Goal: Find specific page/section: Find specific page/section

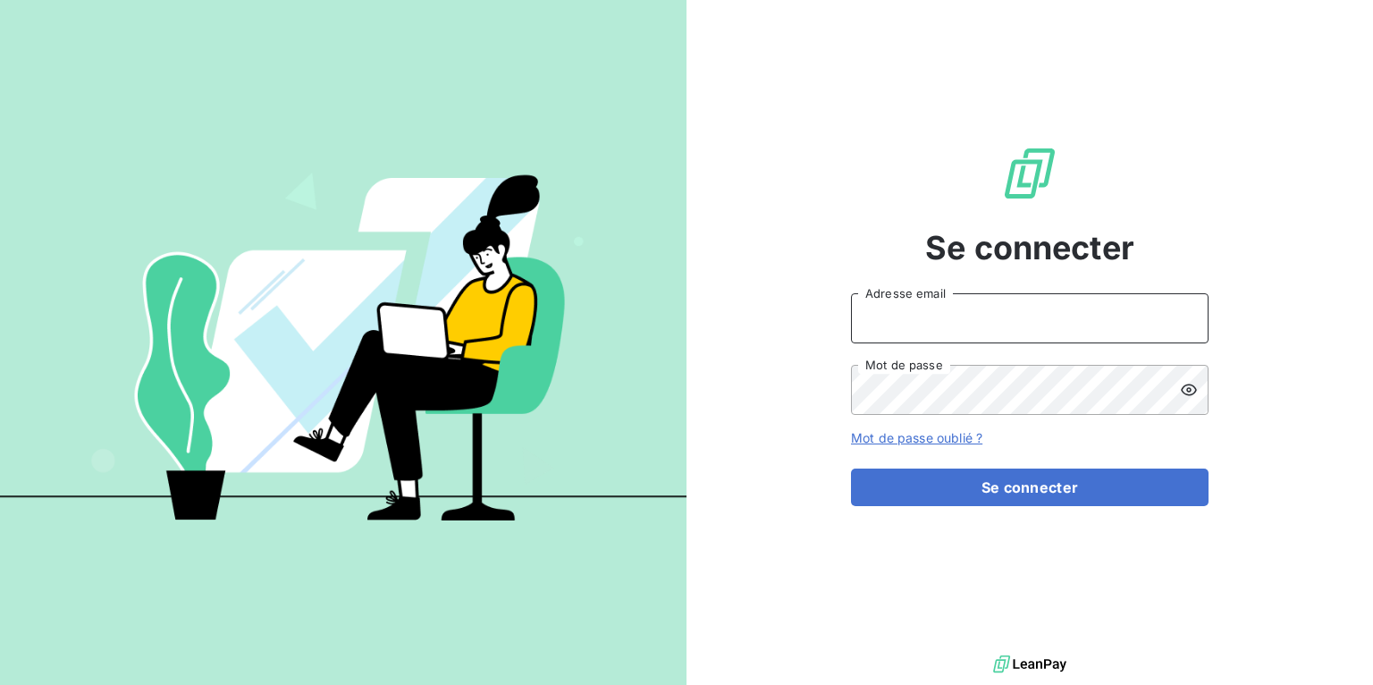
click at [971, 300] on input "Adresse email" at bounding box center [1030, 318] width 358 height 50
click at [984, 337] on input "Adresse email" at bounding box center [1030, 318] width 358 height 50
type input "[EMAIL_ADDRESS][DOMAIN_NAME]"
click at [851, 469] on button "Se connecter" at bounding box center [1030, 488] width 358 height 38
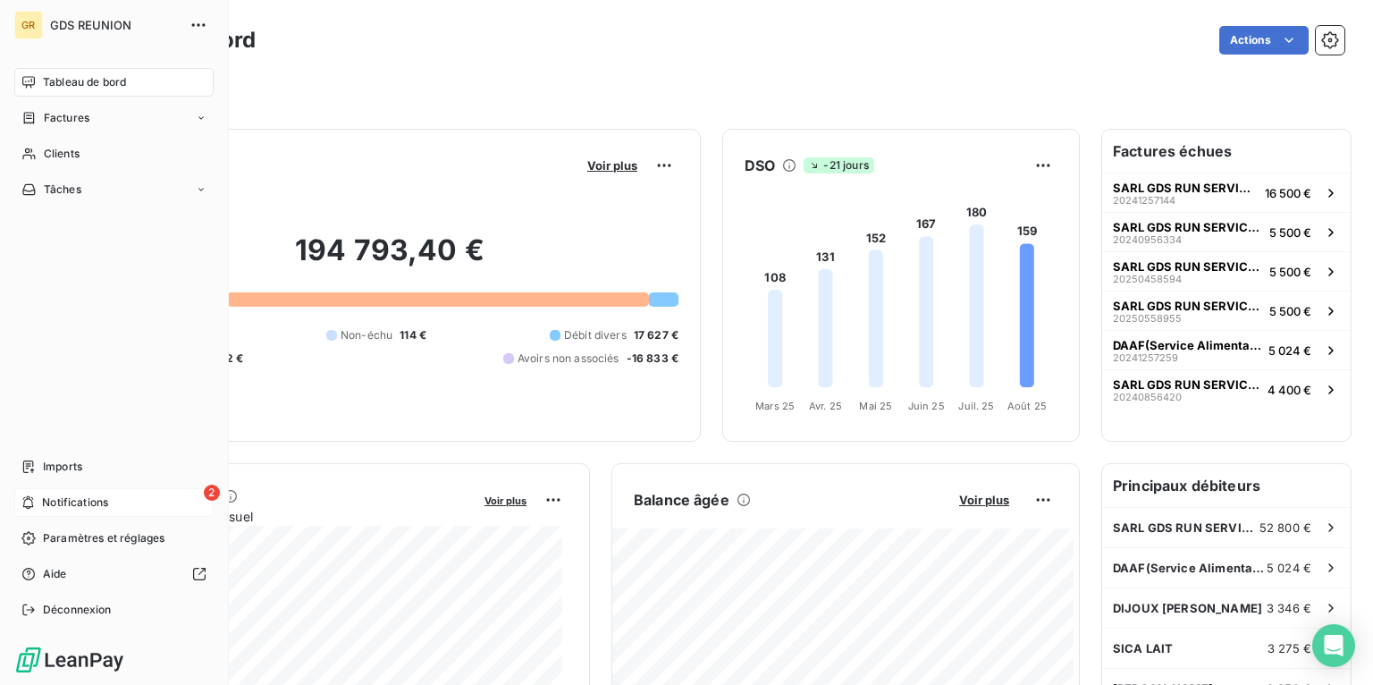
click at [74, 501] on span "Notifications" at bounding box center [75, 502] width 66 height 16
click at [61, 465] on span "Imports" at bounding box center [62, 467] width 39 height 16
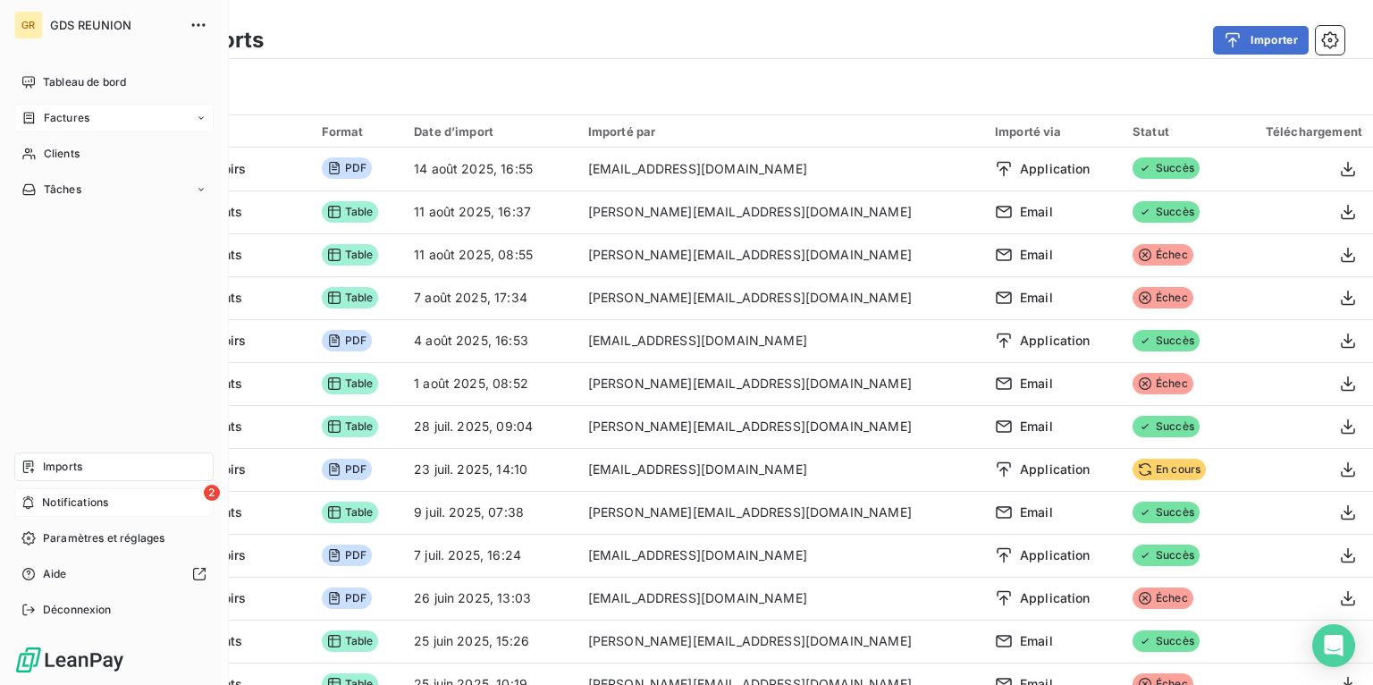
click at [61, 113] on span "Factures" at bounding box center [67, 118] width 46 height 16
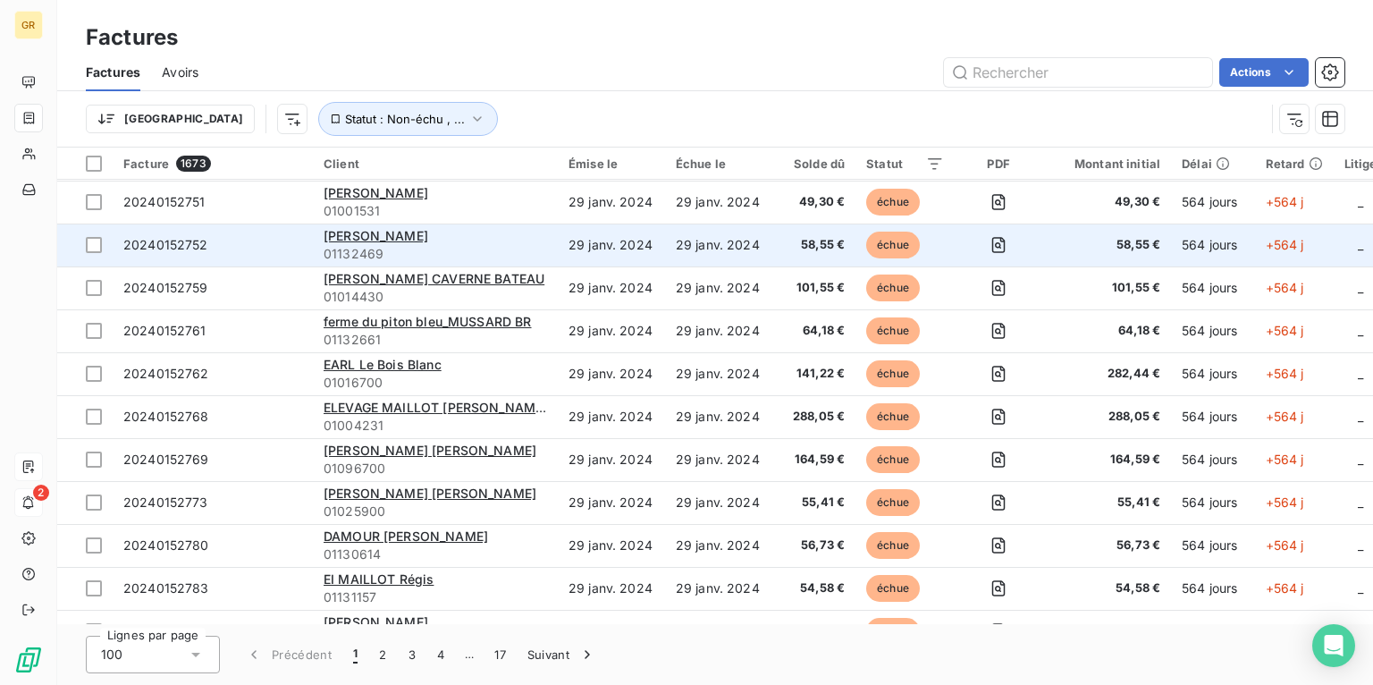
scroll to position [1502, 0]
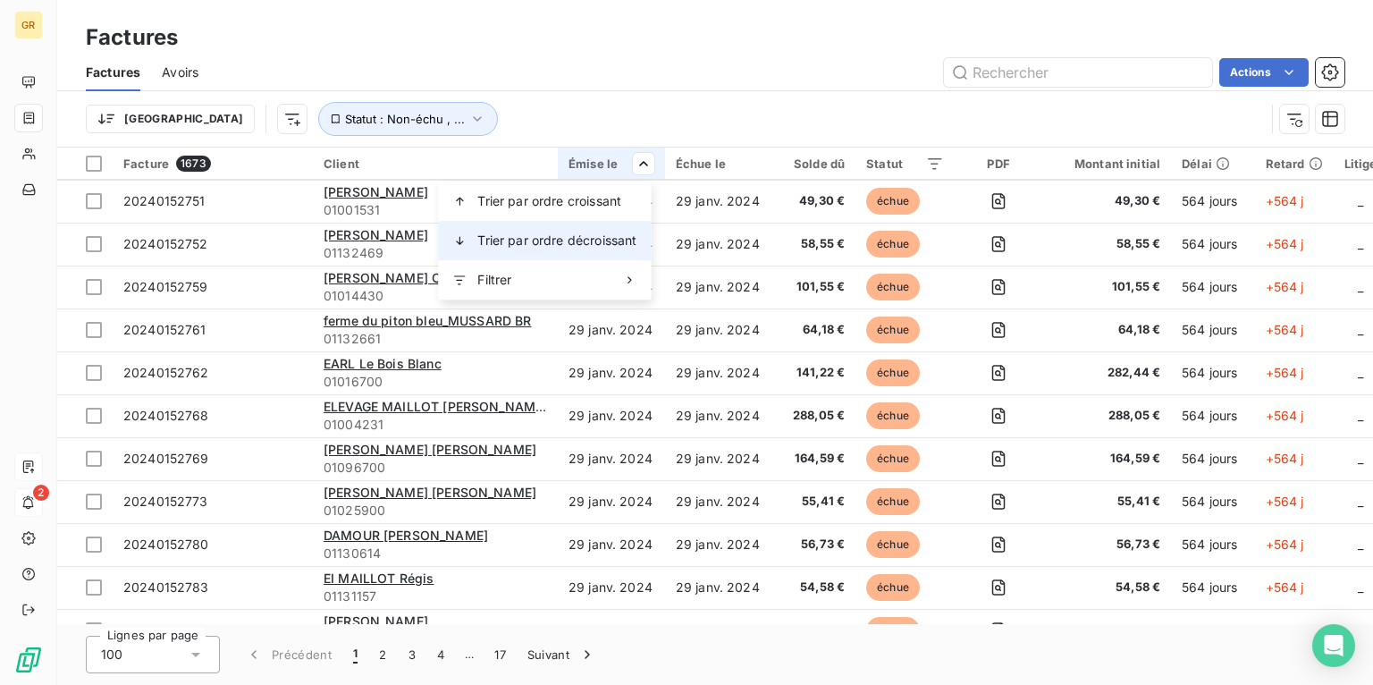
click at [598, 240] on span "Trier par ordre décroissant" at bounding box center [556, 241] width 159 height 18
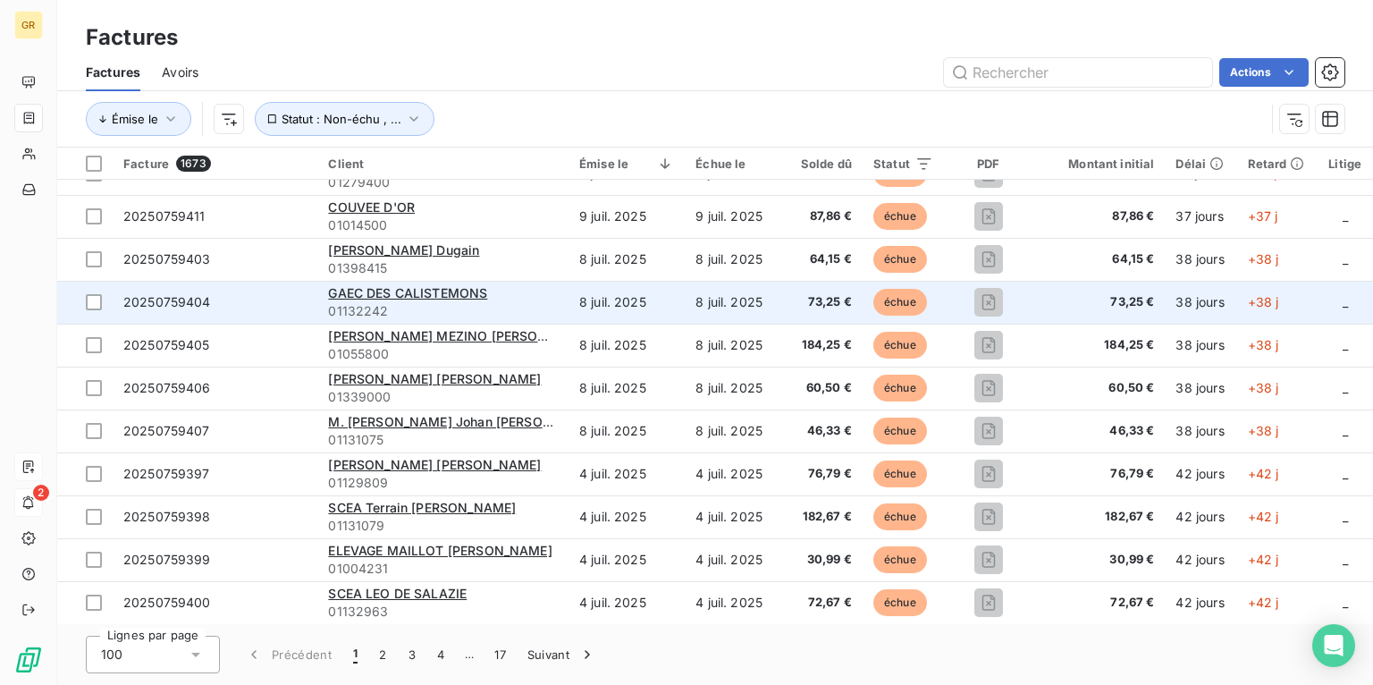
scroll to position [3848, 0]
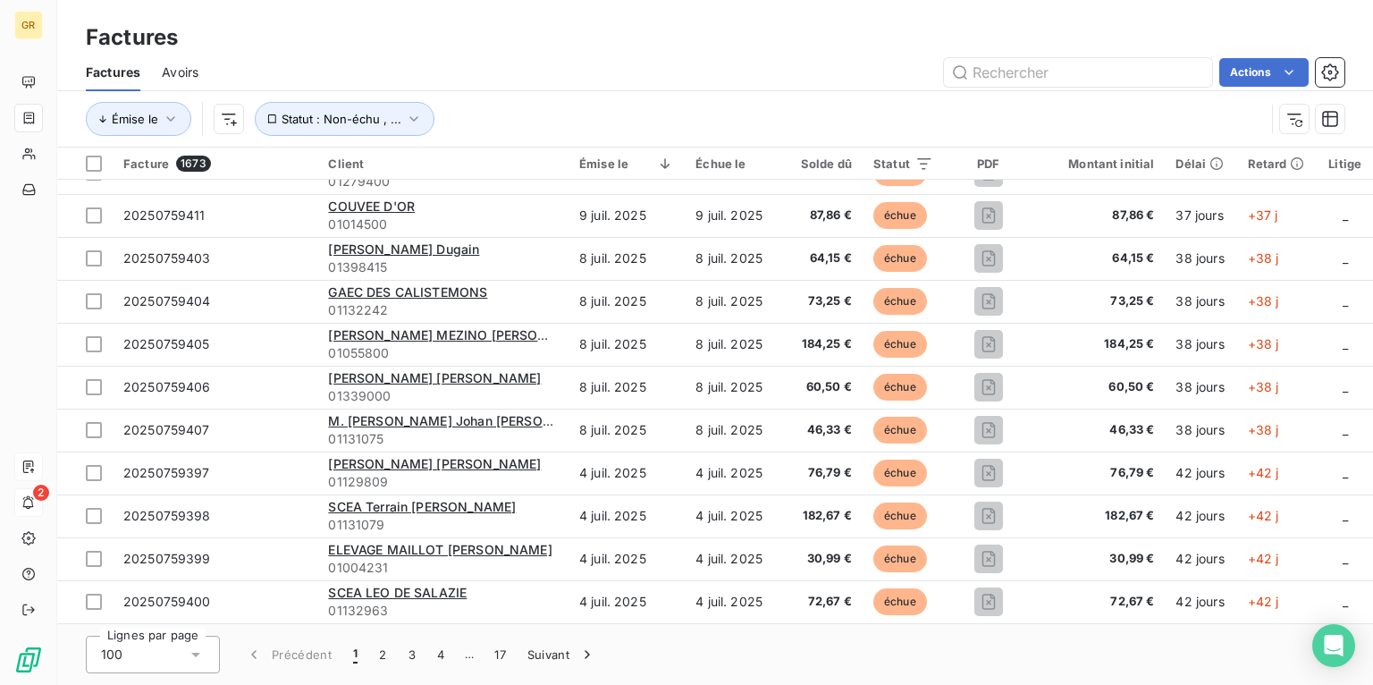
click at [758, 168] on html "GR 2 Factures Factures Avoirs Actions Émise le Statut : Non-échu , ... Facture …" at bounding box center [686, 342] width 1373 height 685
click at [923, 168] on html "GR 2 Factures Factures Avoirs Actions Émise le Statut : Non-échu , ... Facture …" at bounding box center [686, 342] width 1373 height 685
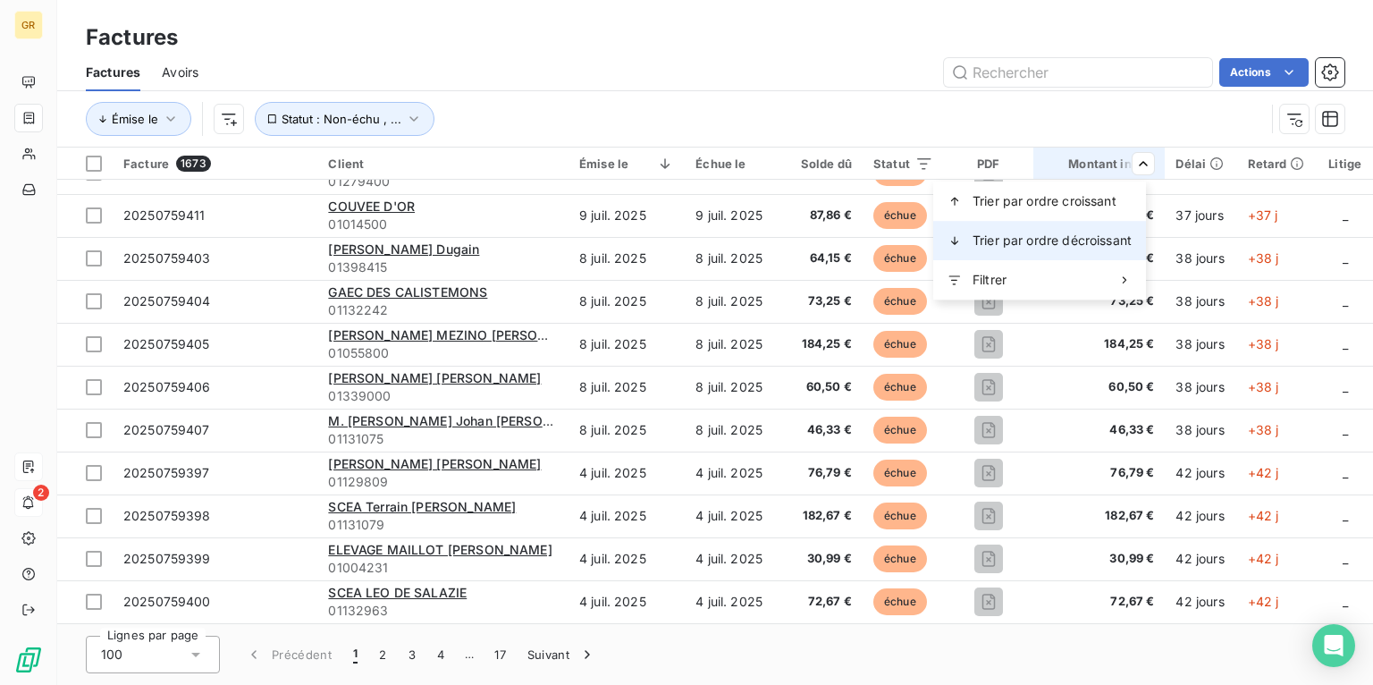
click at [1112, 234] on span "Trier par ordre décroissant" at bounding box center [1052, 241] width 159 height 18
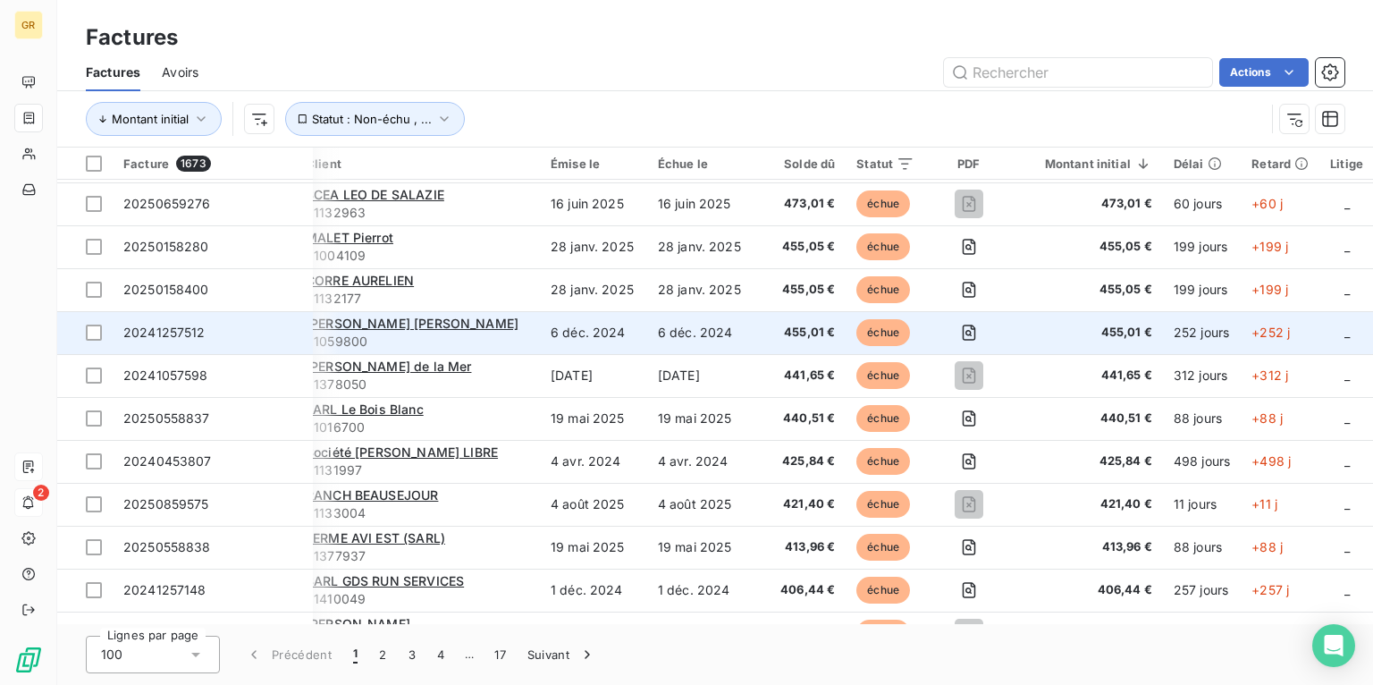
scroll to position [2575, 18]
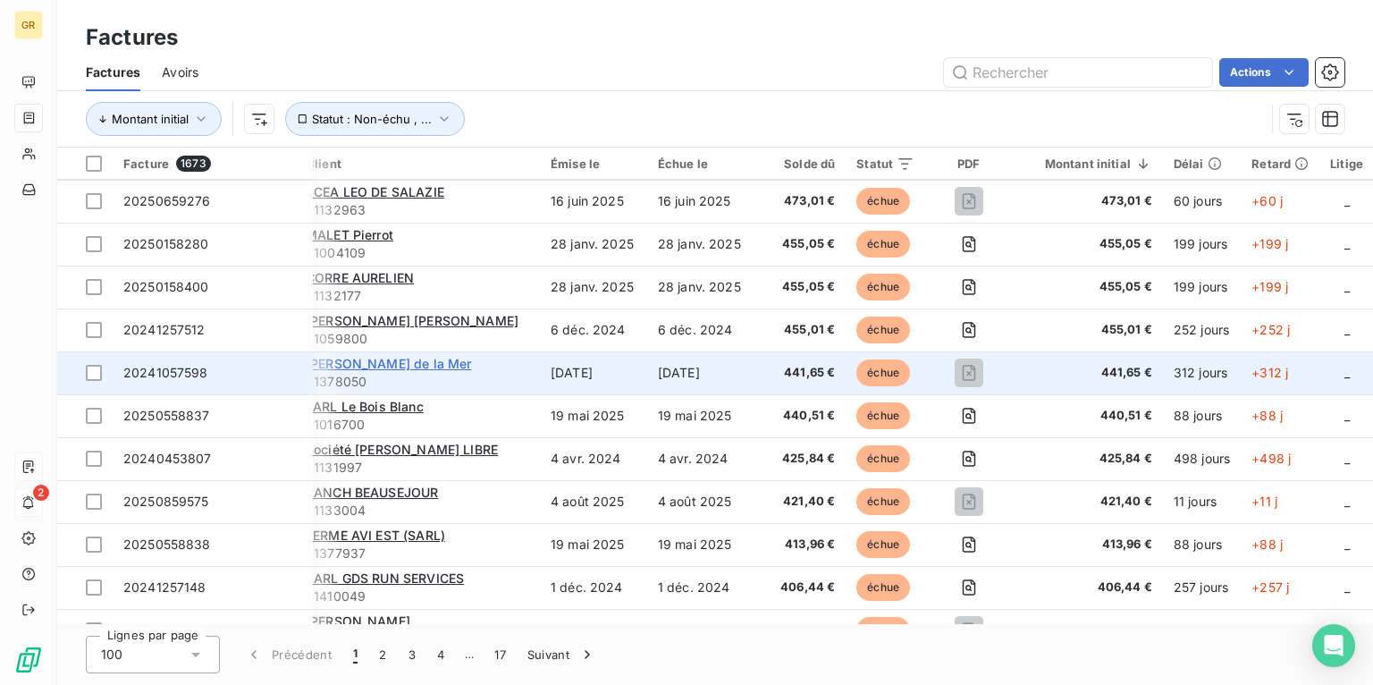
click at [374, 362] on span "[PERSON_NAME] de la Mer" at bounding box center [388, 363] width 165 height 15
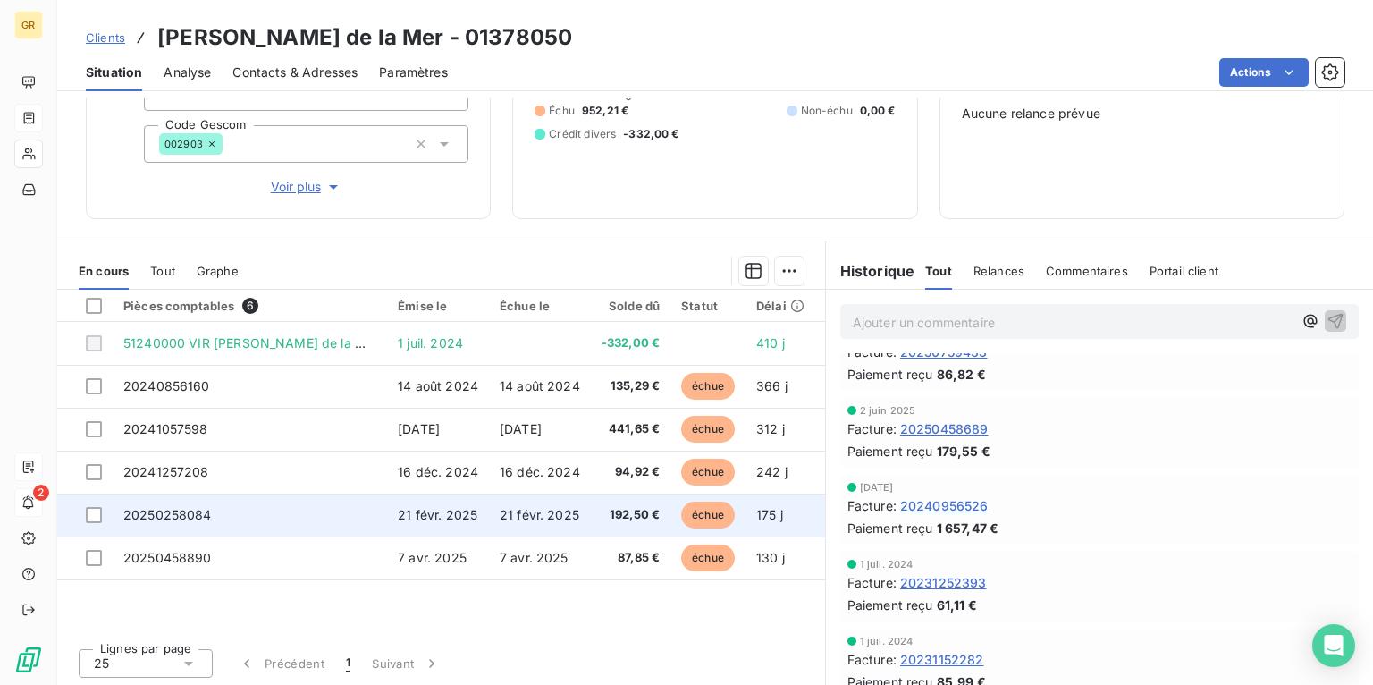
scroll to position [202, 0]
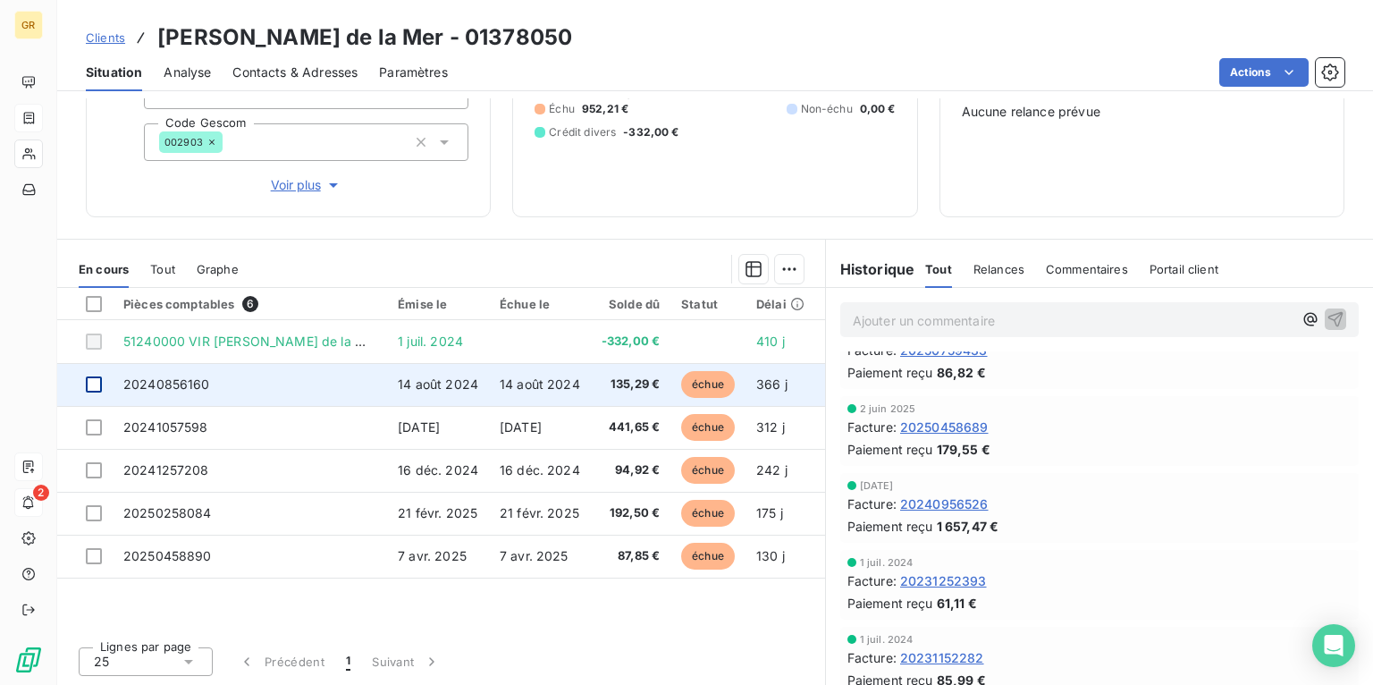
click at [97, 383] on div at bounding box center [94, 384] width 16 height 16
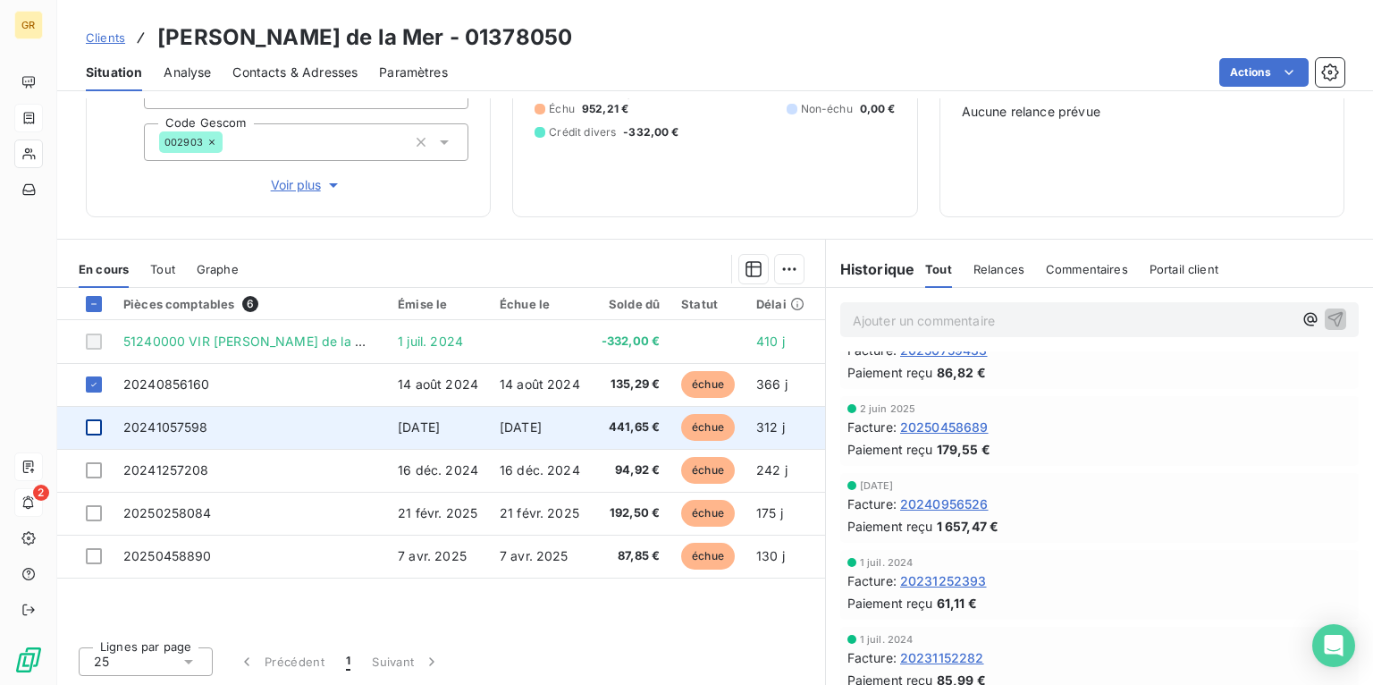
click at [91, 427] on div at bounding box center [94, 427] width 16 height 16
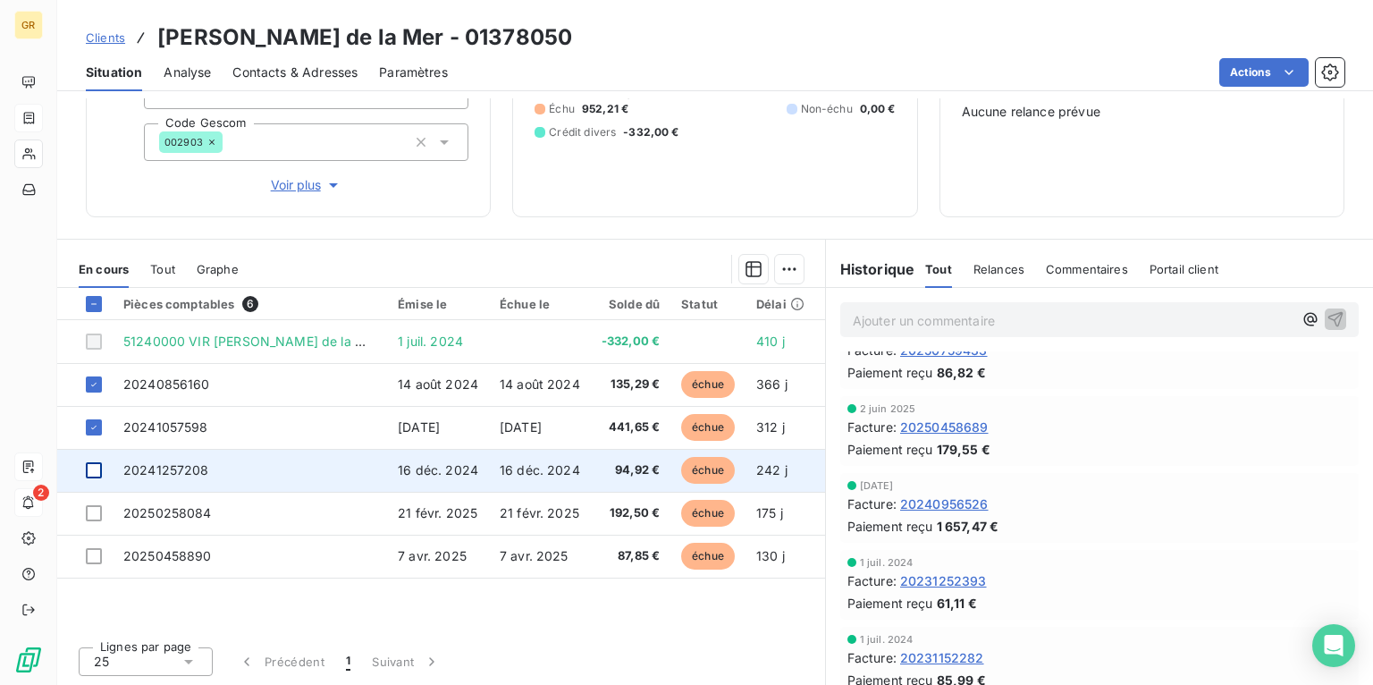
click at [91, 469] on div at bounding box center [94, 470] width 16 height 16
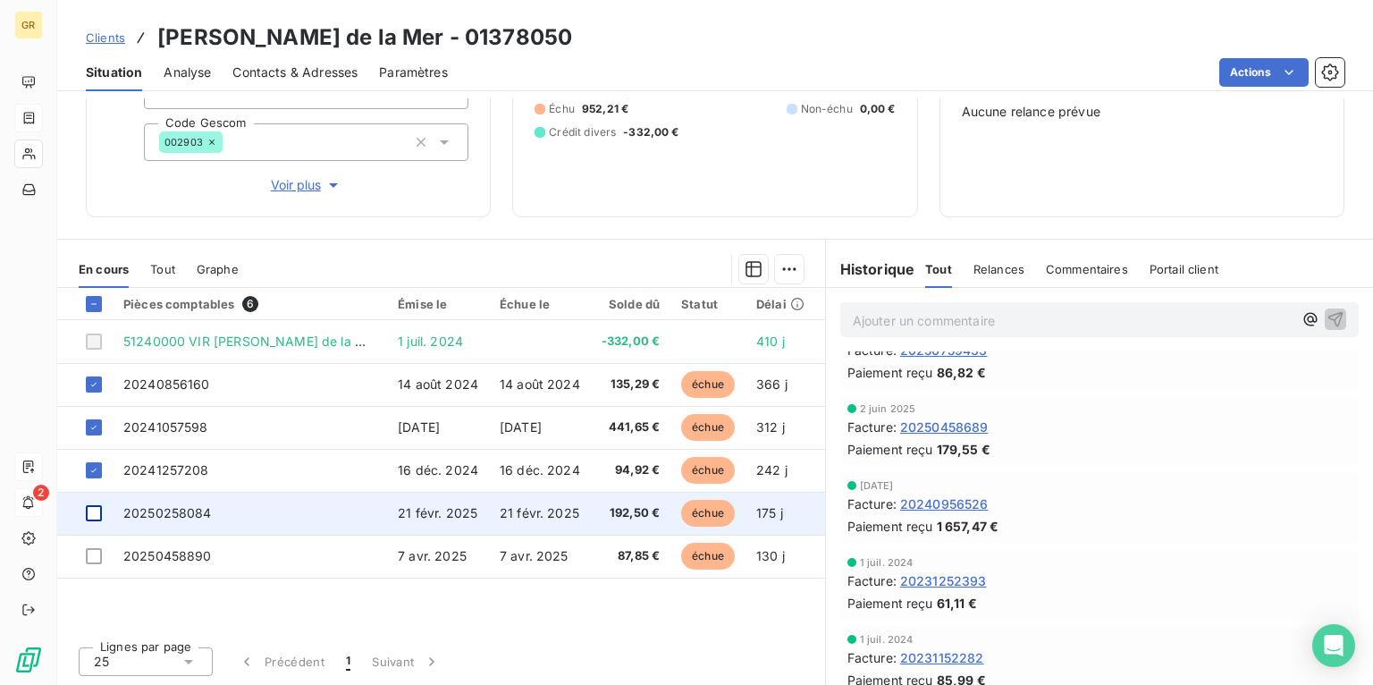
click at [93, 507] on div at bounding box center [94, 513] width 16 height 16
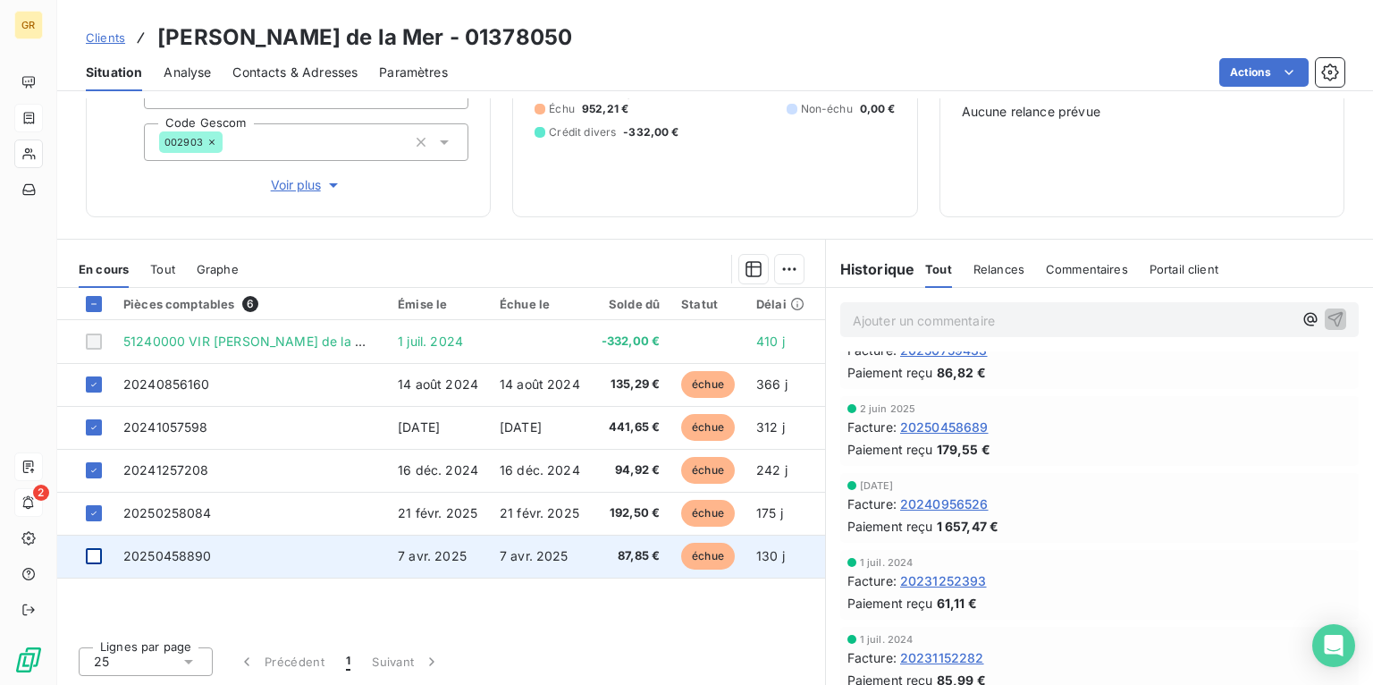
click at [93, 551] on div at bounding box center [94, 556] width 16 height 16
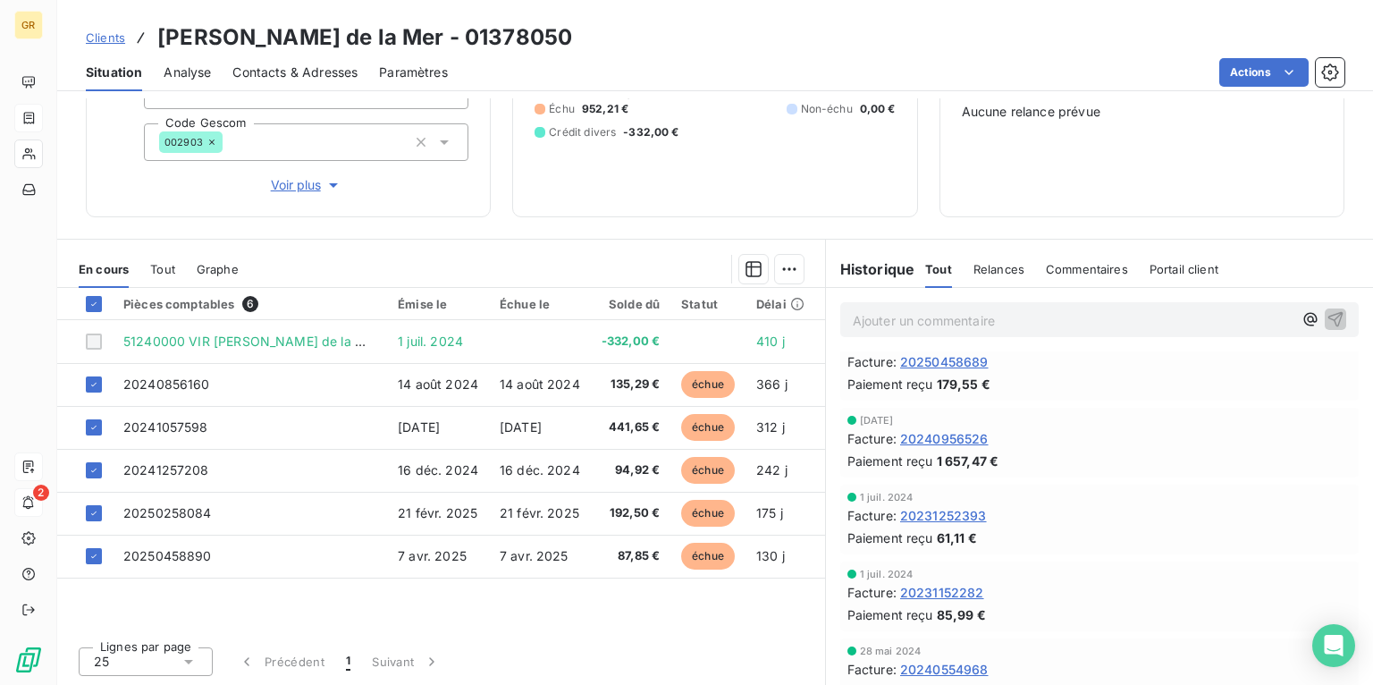
scroll to position [215, 0]
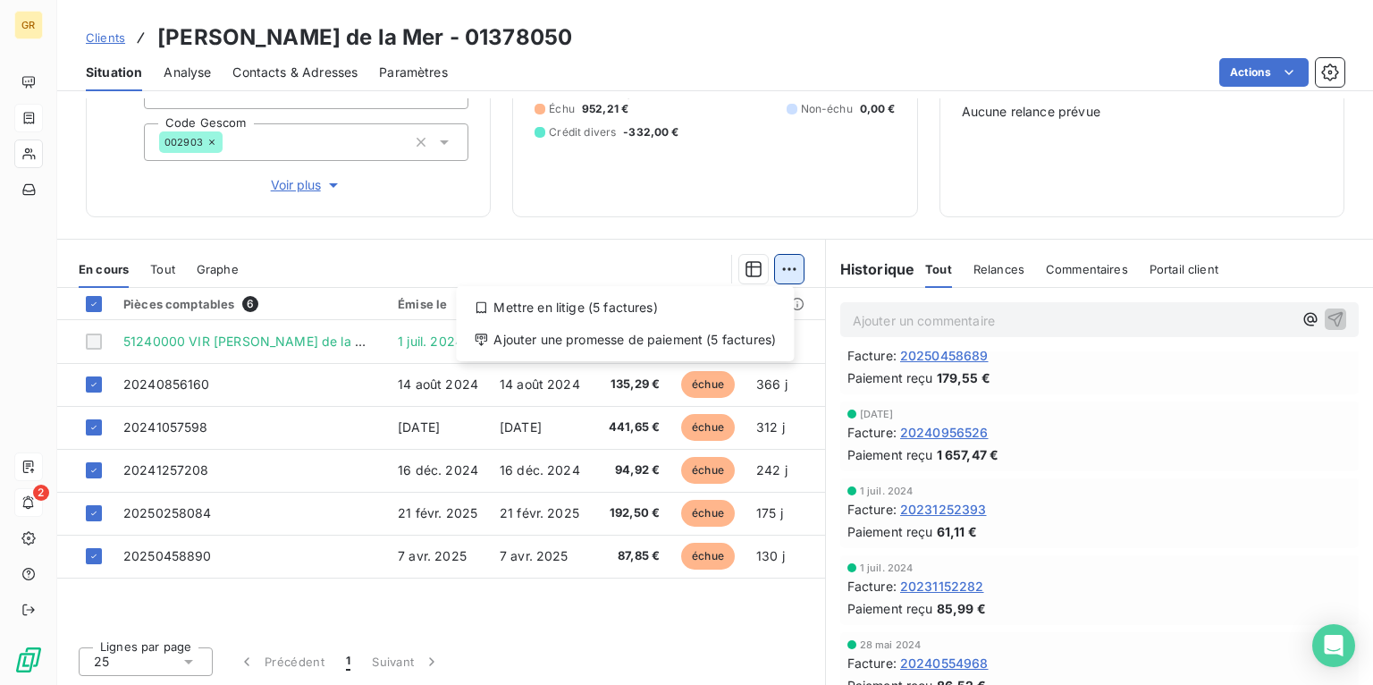
click at [777, 266] on html "GR 2 Clients [PERSON_NAME] de la Mer - 01378050 Situation Analyse Contacts & Ad…" at bounding box center [686, 342] width 1373 height 685
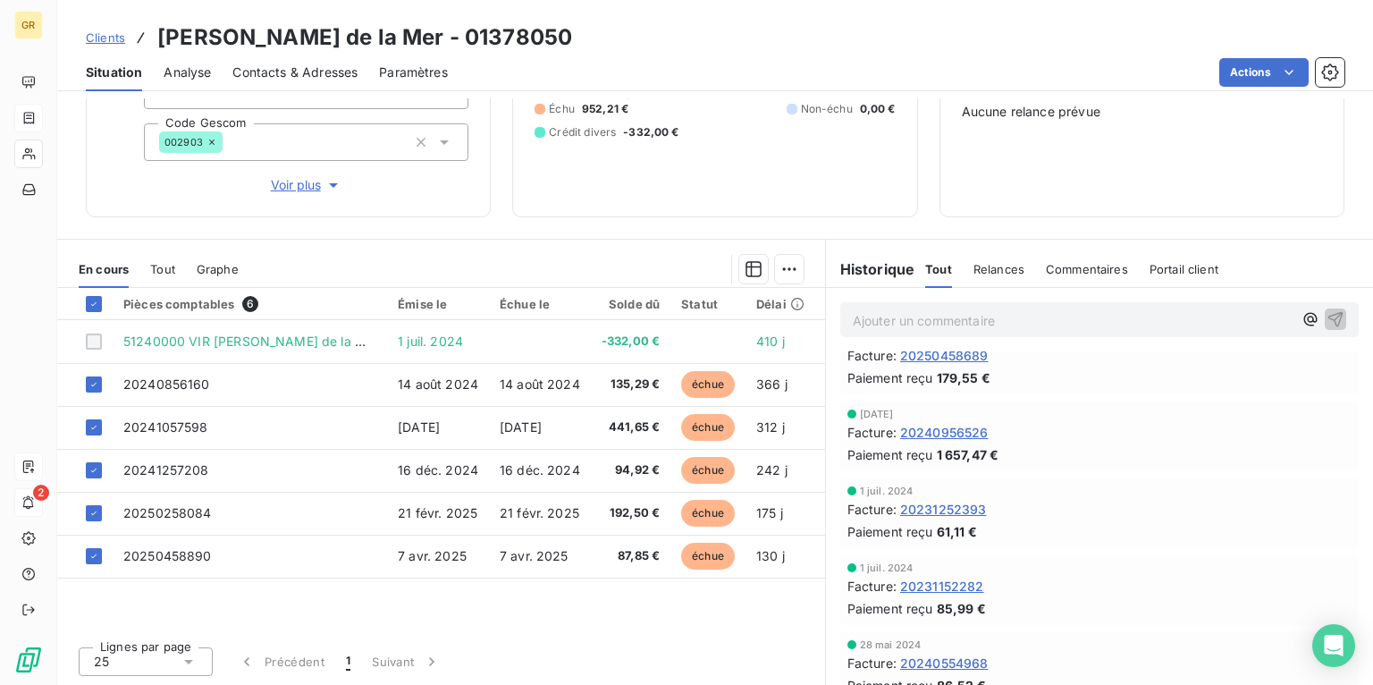
click at [756, 182] on html "GR 2 Clients [PERSON_NAME] de la Mer - 01378050 Situation Analyse Contacts & Ad…" at bounding box center [686, 342] width 1373 height 685
drag, startPoint x: 324, startPoint y: 462, endPoint x: 354, endPoint y: 598, distance: 139.3
click at [354, 598] on div "Pièces comptables 6 Émise le Échue le Solde dû Statut Délai Retard 51240000 VIR…" at bounding box center [441, 460] width 768 height 344
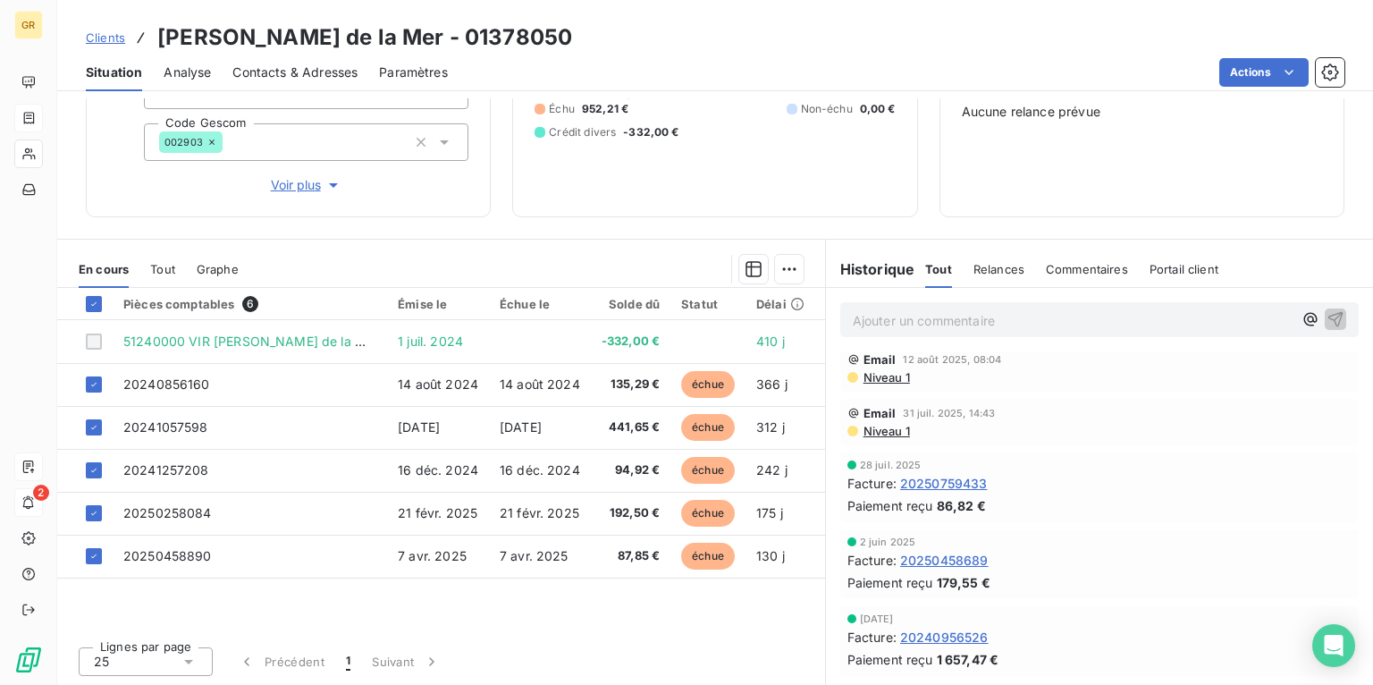
scroll to position [0, 0]
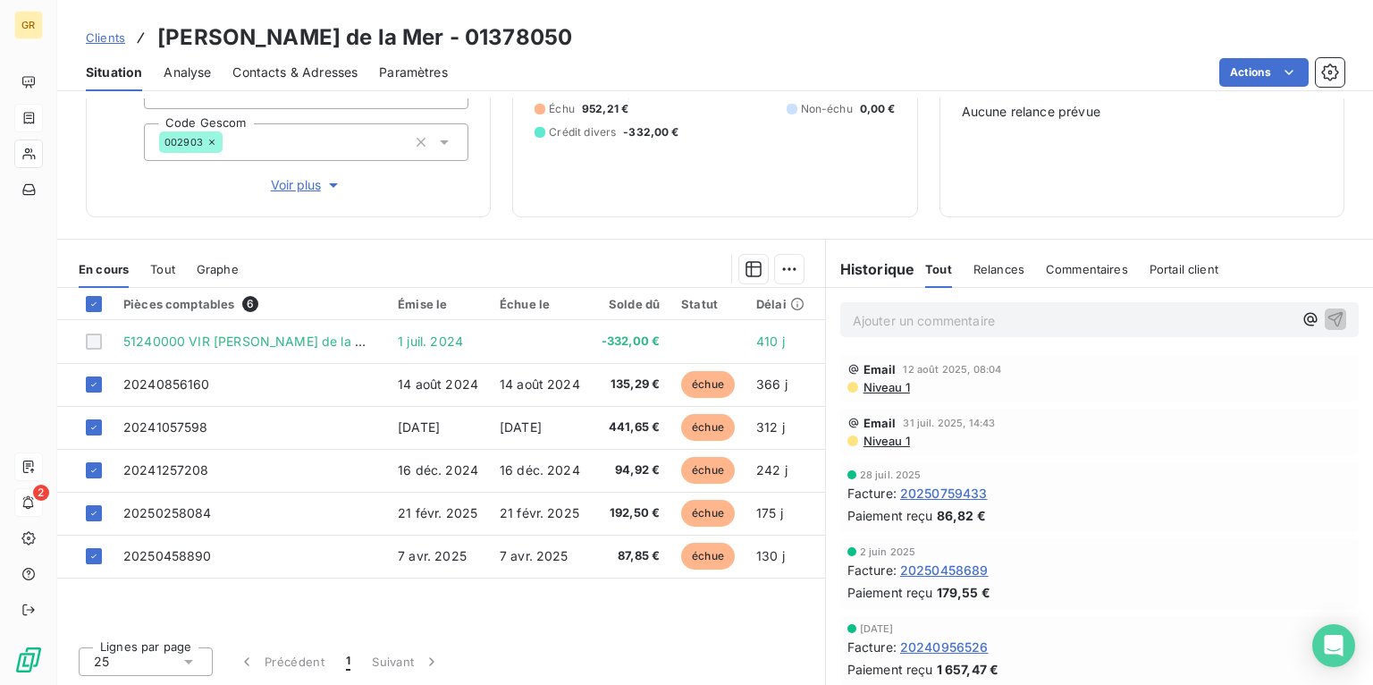
click at [883, 440] on span "Niveau 1" at bounding box center [886, 441] width 48 height 14
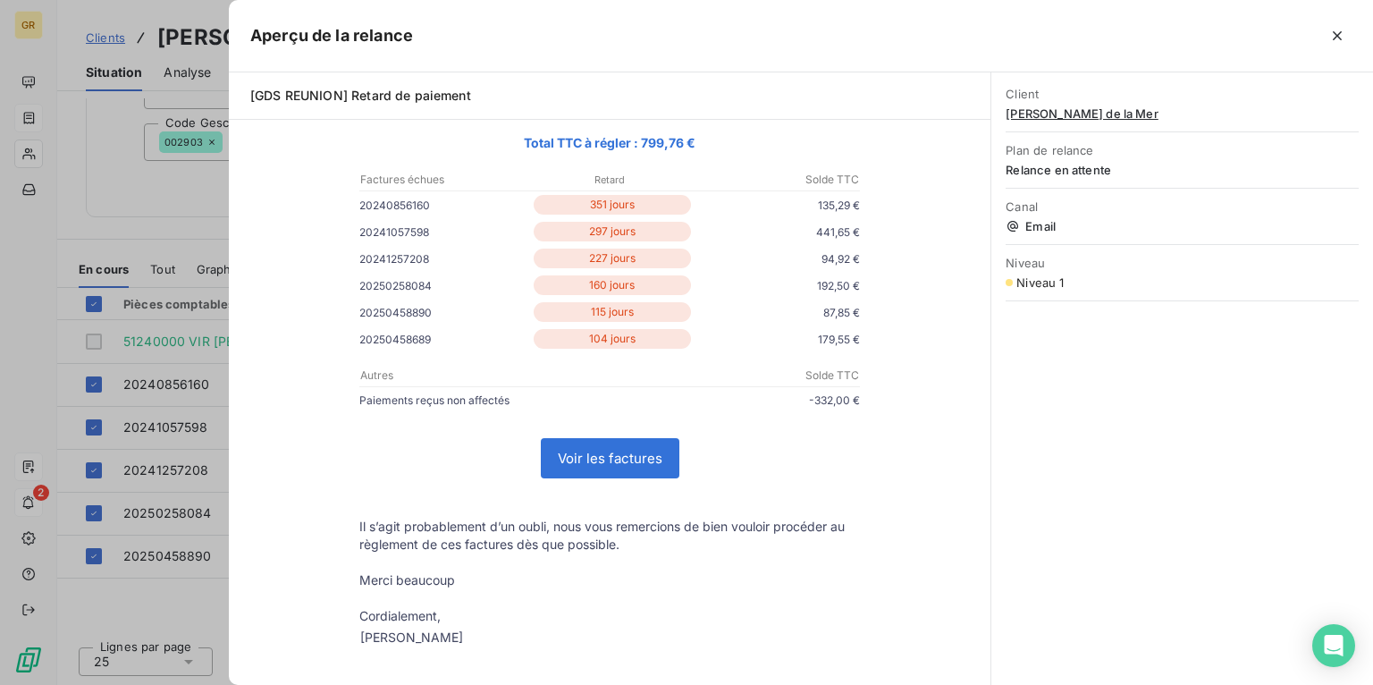
scroll to position [215, 0]
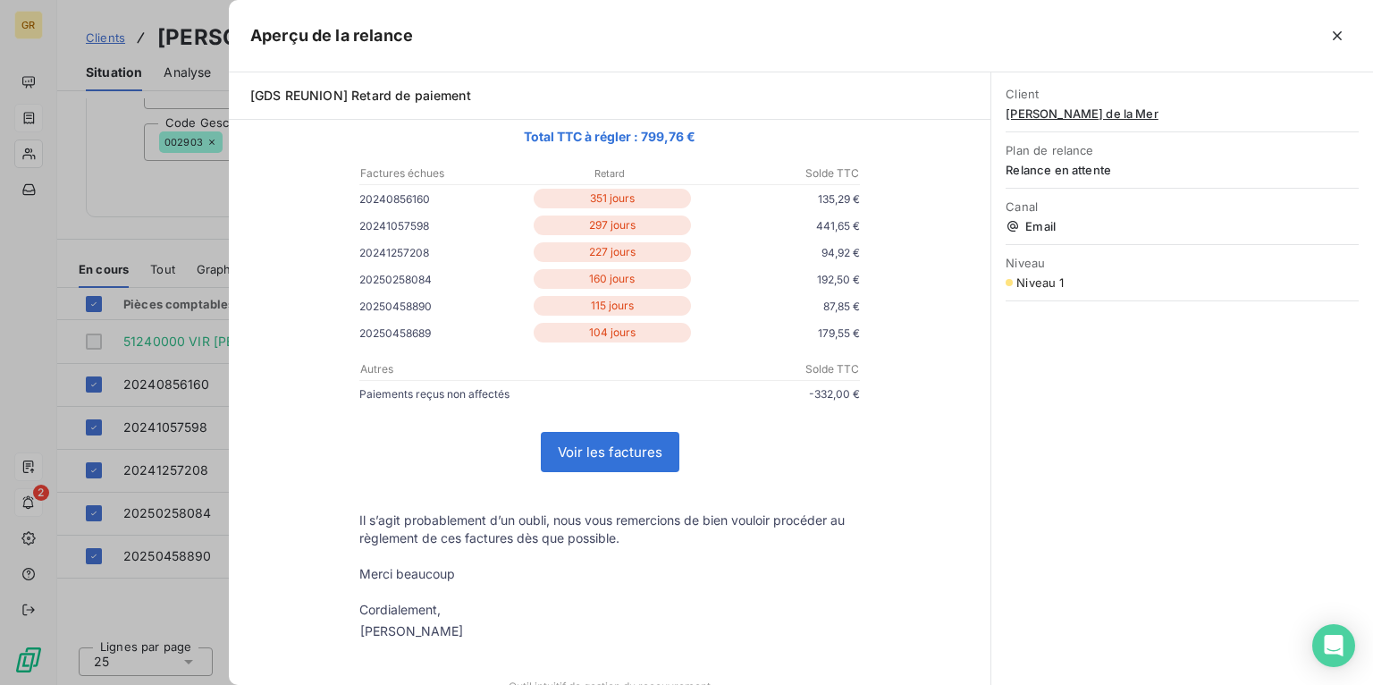
click at [637, 451] on link "Voir les factures" at bounding box center [610, 452] width 137 height 38
click at [1339, 33] on icon "button" at bounding box center [1337, 35] width 9 height 9
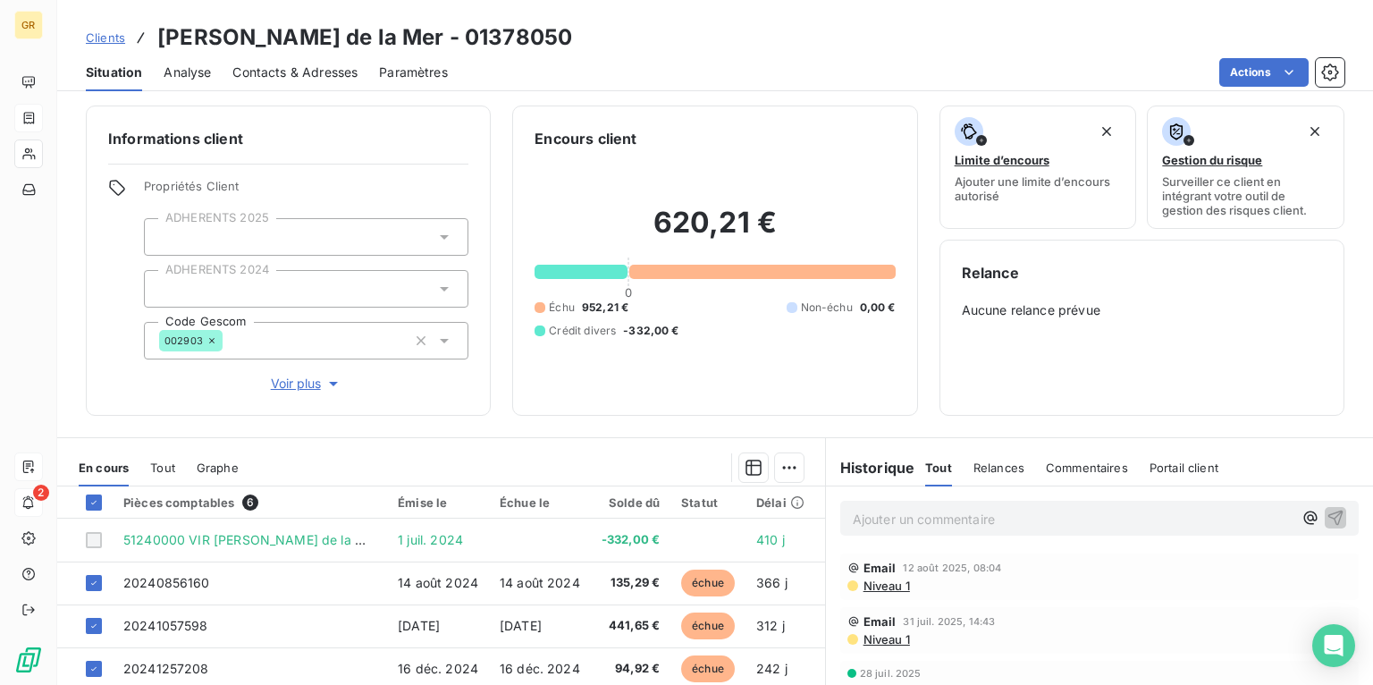
scroll to position [0, 0]
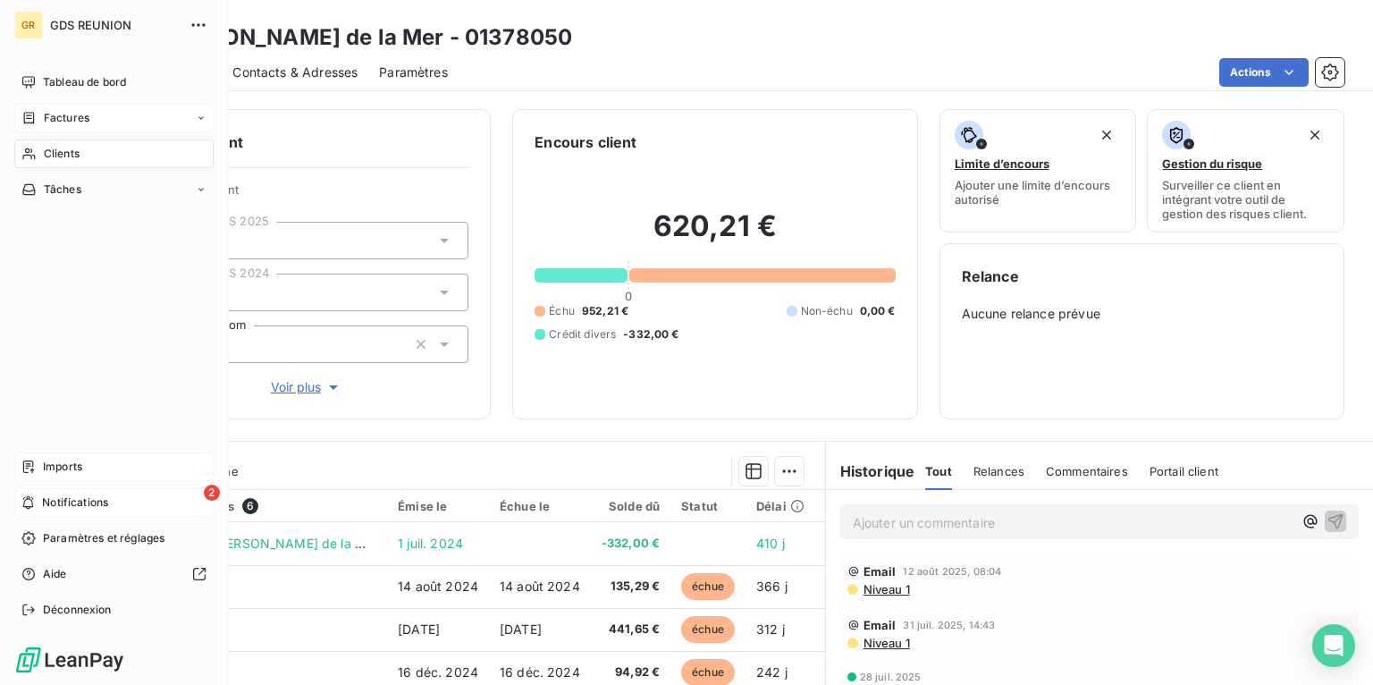
click at [67, 153] on span "Clients" at bounding box center [62, 154] width 36 height 16
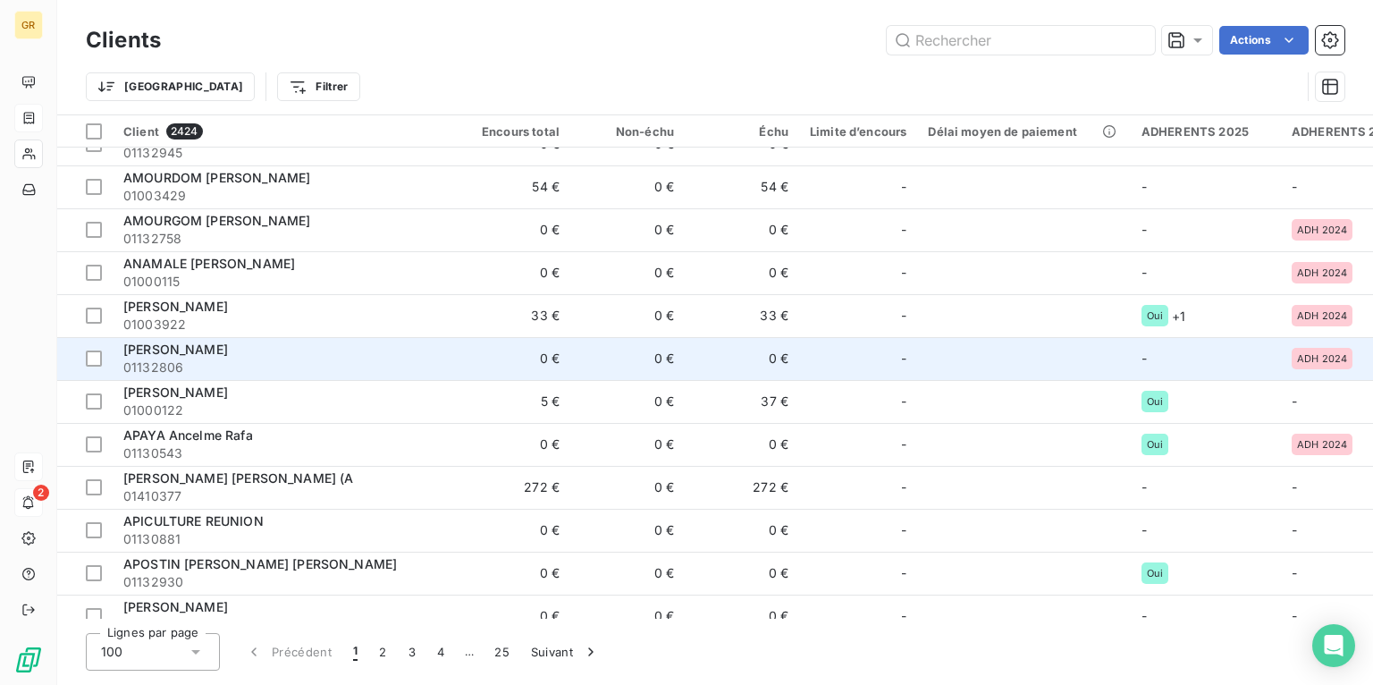
scroll to position [2432, 0]
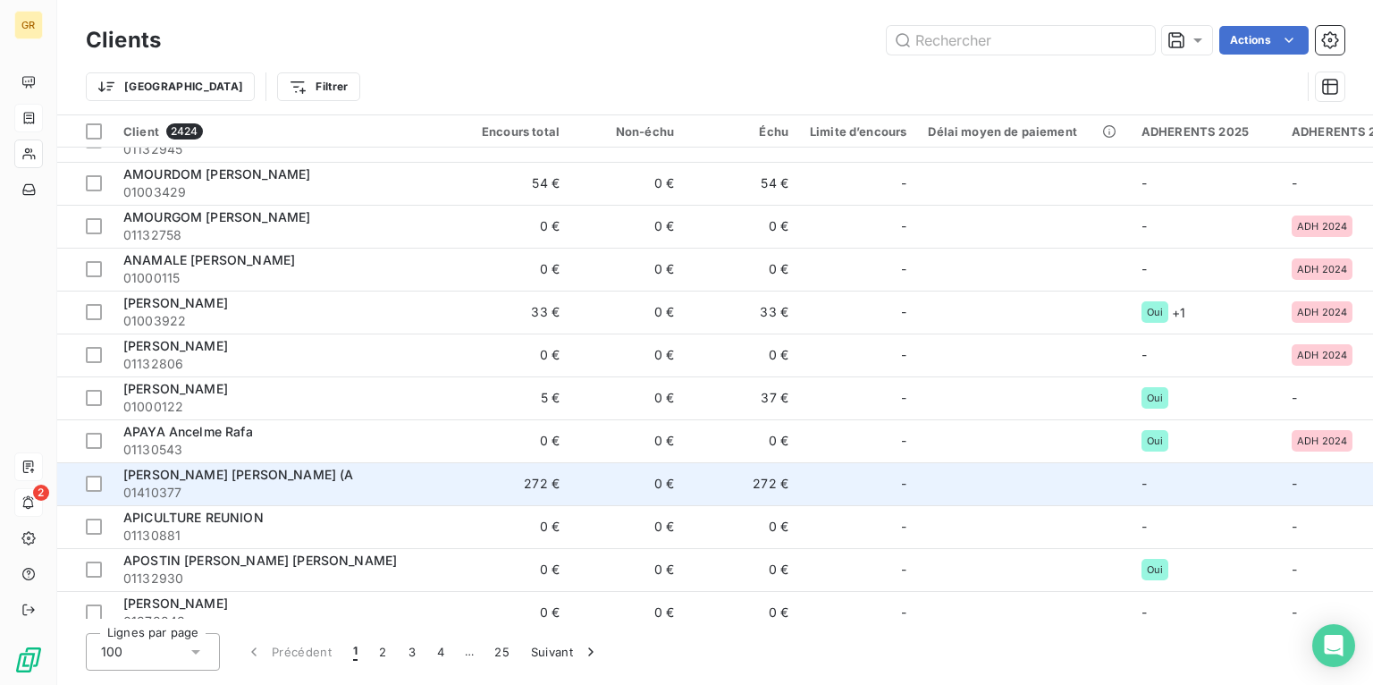
click at [551, 483] on td "272 €" at bounding box center [513, 483] width 114 height 43
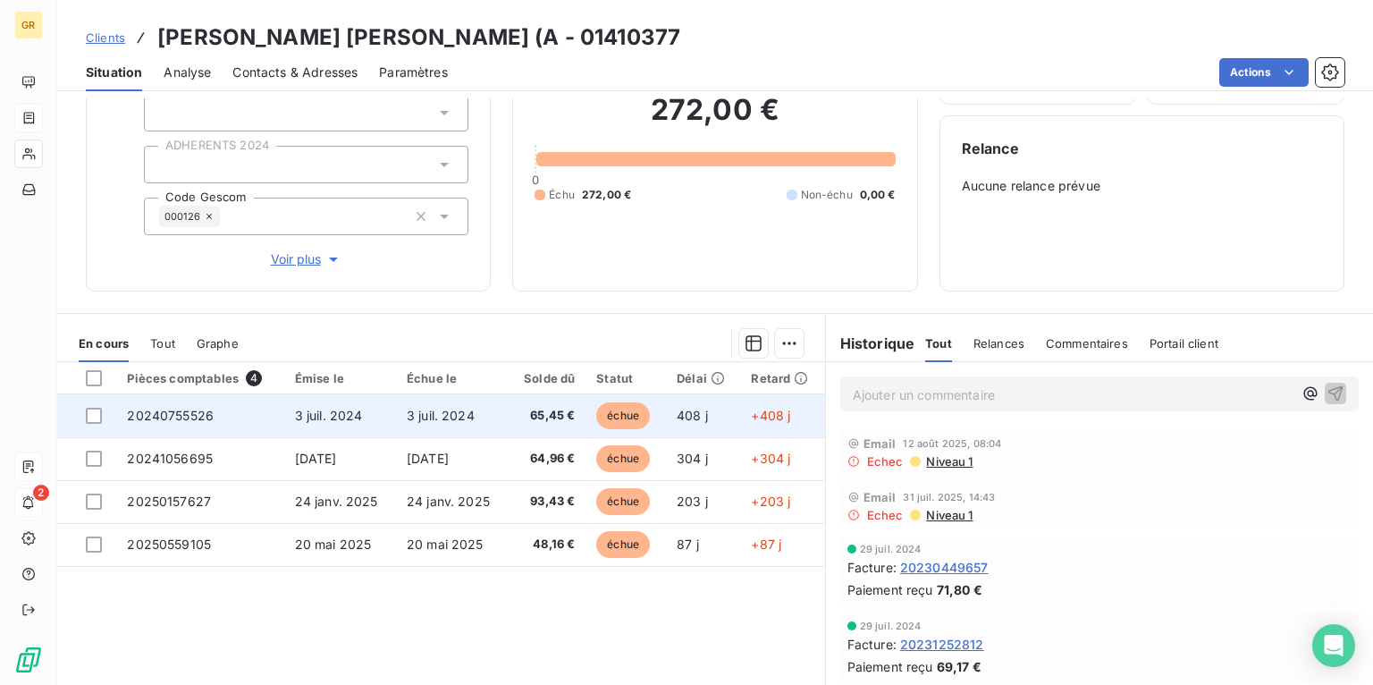
scroll to position [143, 0]
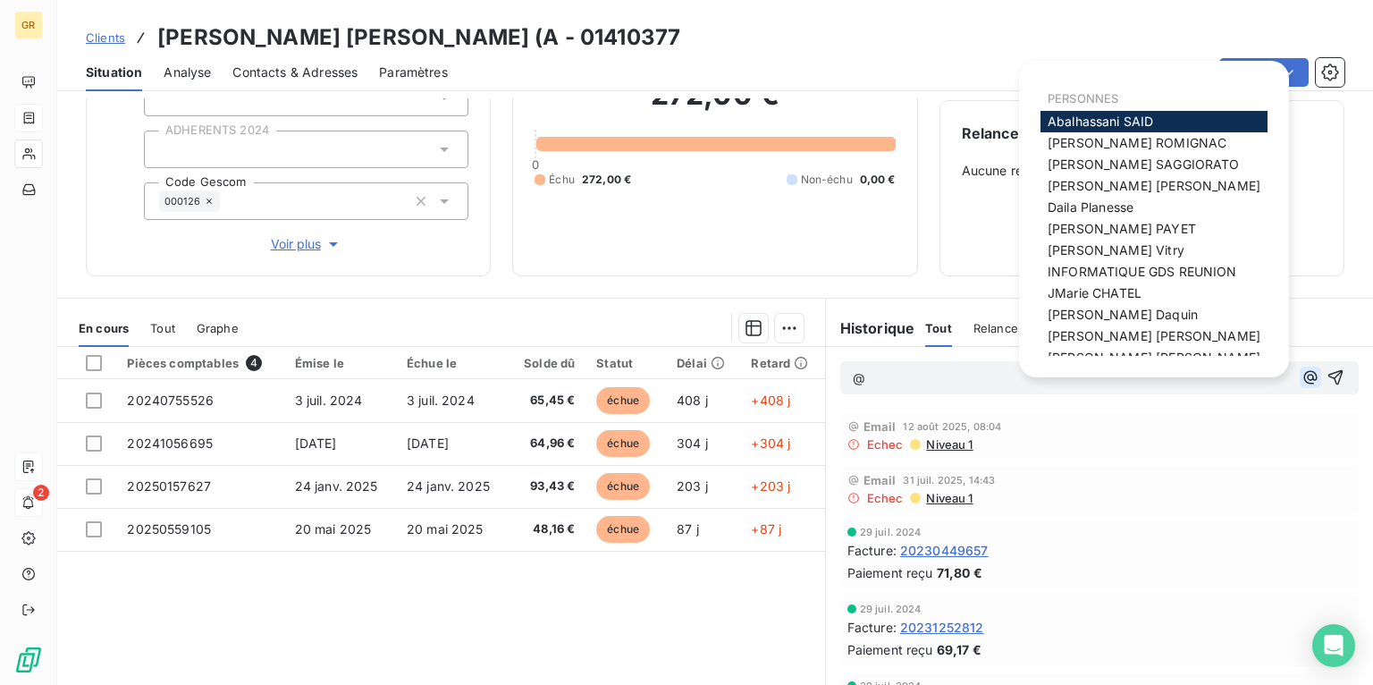
click at [1302, 376] on icon "button" at bounding box center [1311, 377] width 18 height 18
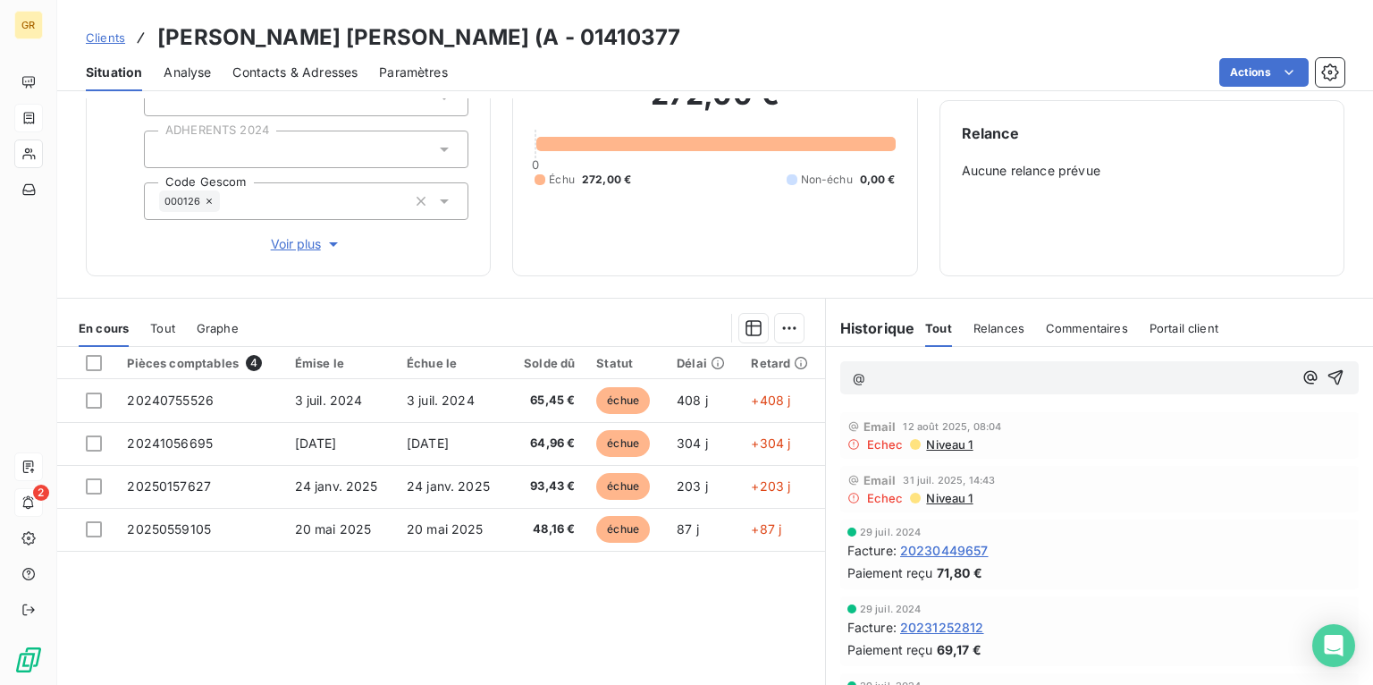
click at [1167, 487] on div "Email 31 juil. 2025, 14:43 Echec Niveau 1" at bounding box center [1100, 489] width 504 height 32
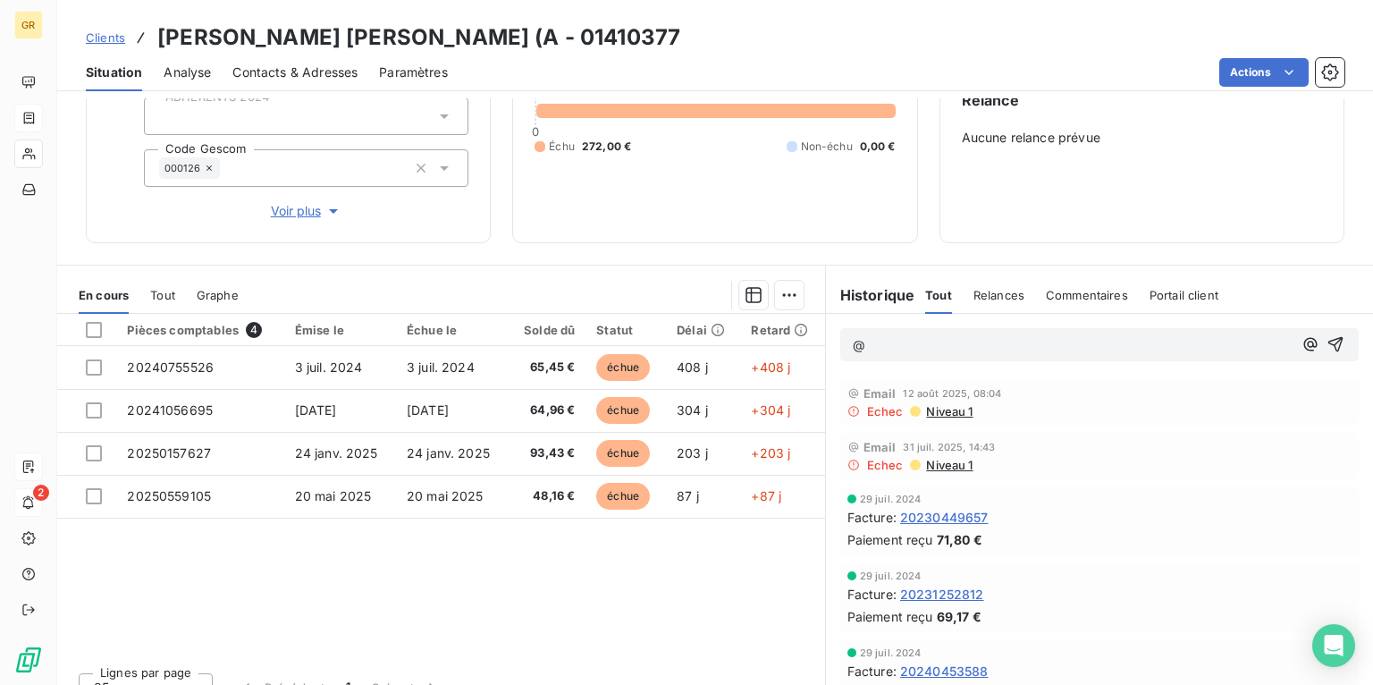
scroll to position [202, 0]
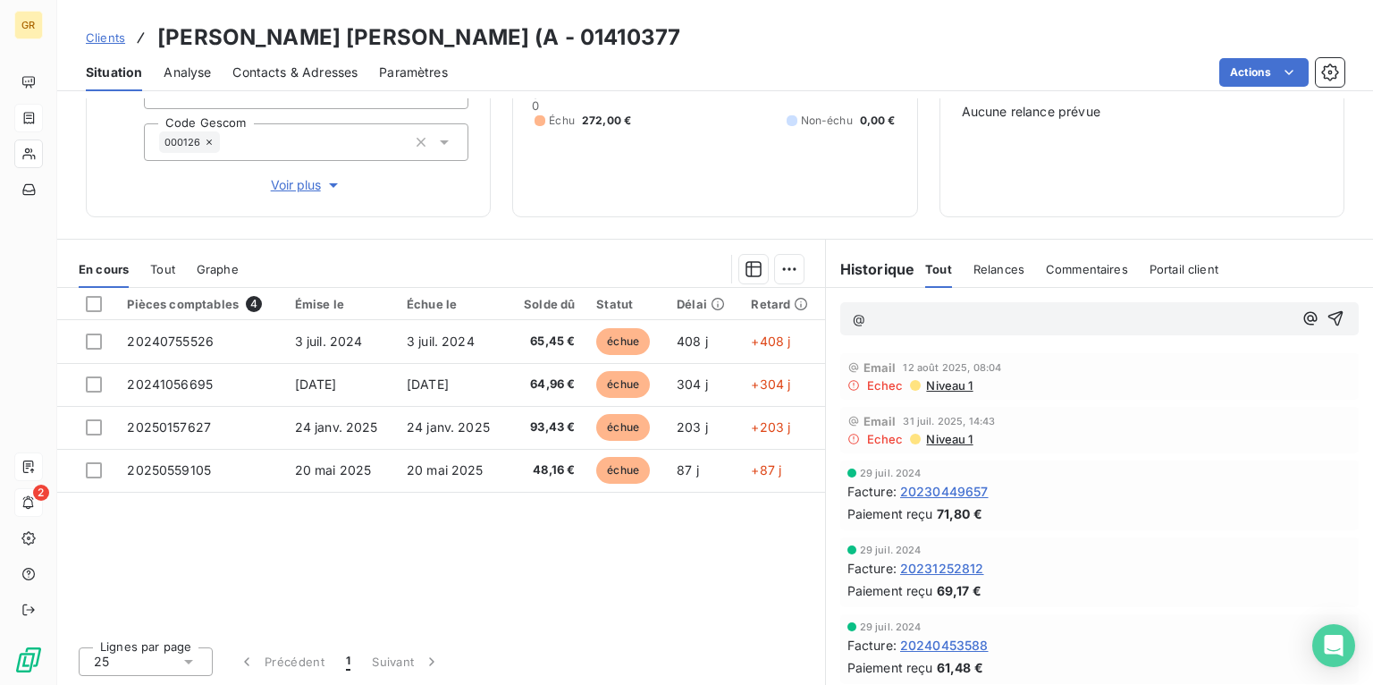
click at [298, 73] on span "Contacts & Adresses" at bounding box center [294, 72] width 125 height 18
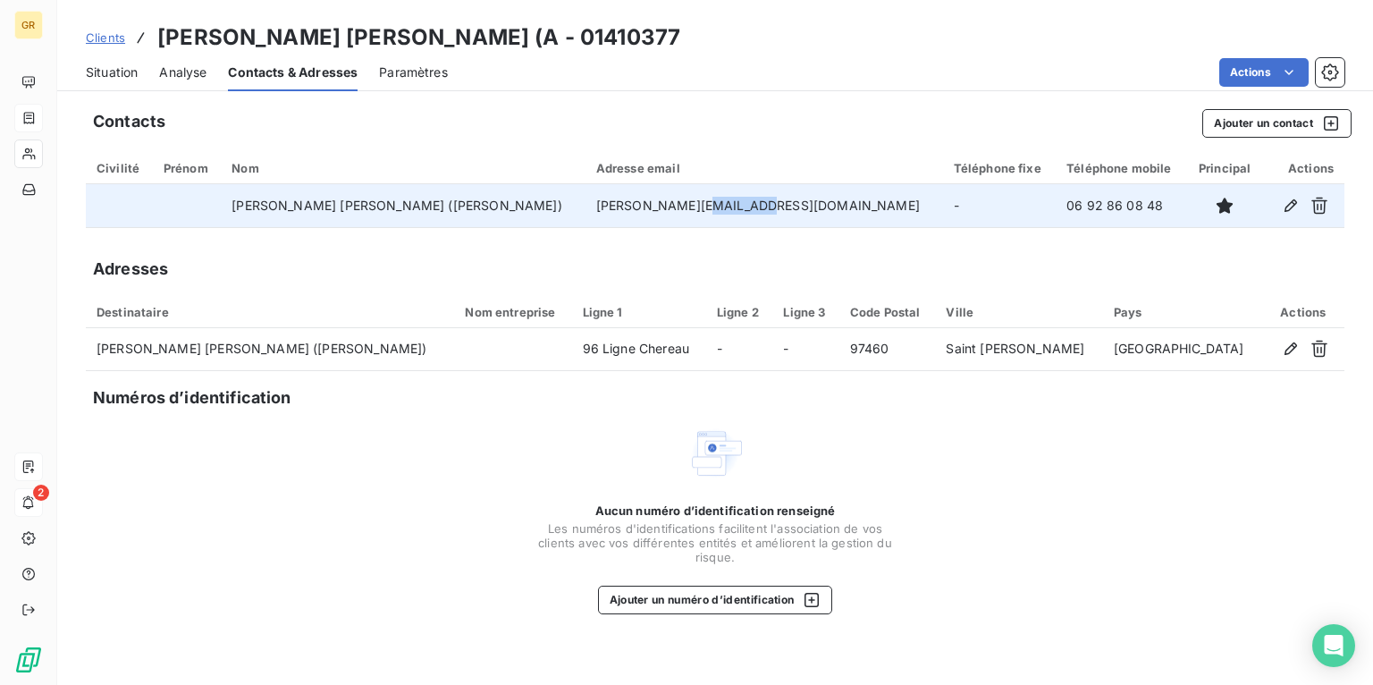
drag, startPoint x: 787, startPoint y: 204, endPoint x: 735, endPoint y: 208, distance: 52.1
click at [735, 208] on td "[PERSON_NAME][EMAIL_ADDRESS][DOMAIN_NAME]" at bounding box center [765, 205] width 358 height 43
click at [805, 204] on td "[PERSON_NAME][EMAIL_ADDRESS][DOMAIN_NAME]" at bounding box center [765, 205] width 358 height 43
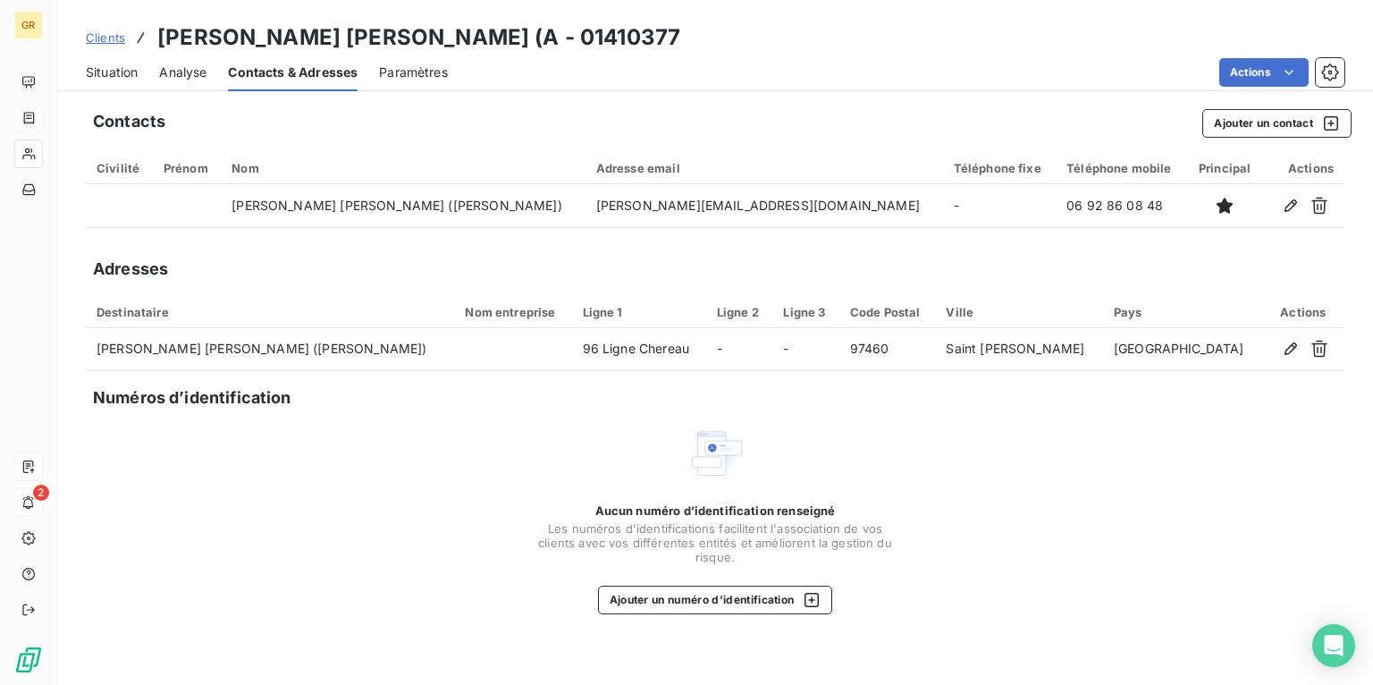
click at [423, 65] on span "Paramètres" at bounding box center [413, 72] width 69 height 18
